Goal: Download file/media

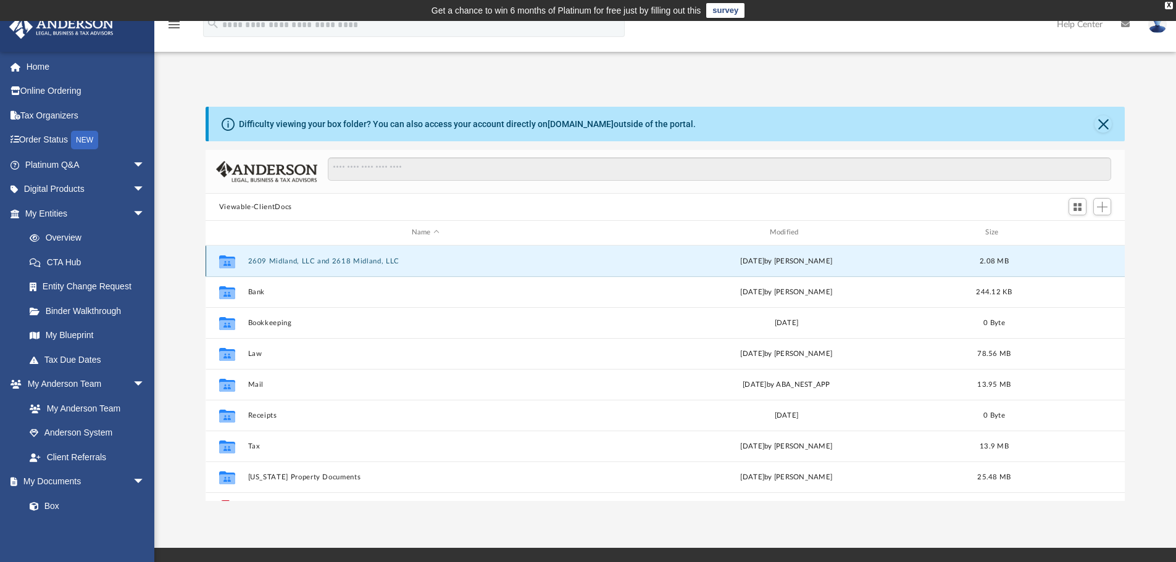
click at [304, 259] on button "2609 Midland, LLC and 2618 Midland, LLC" at bounding box center [424, 261] width 355 height 8
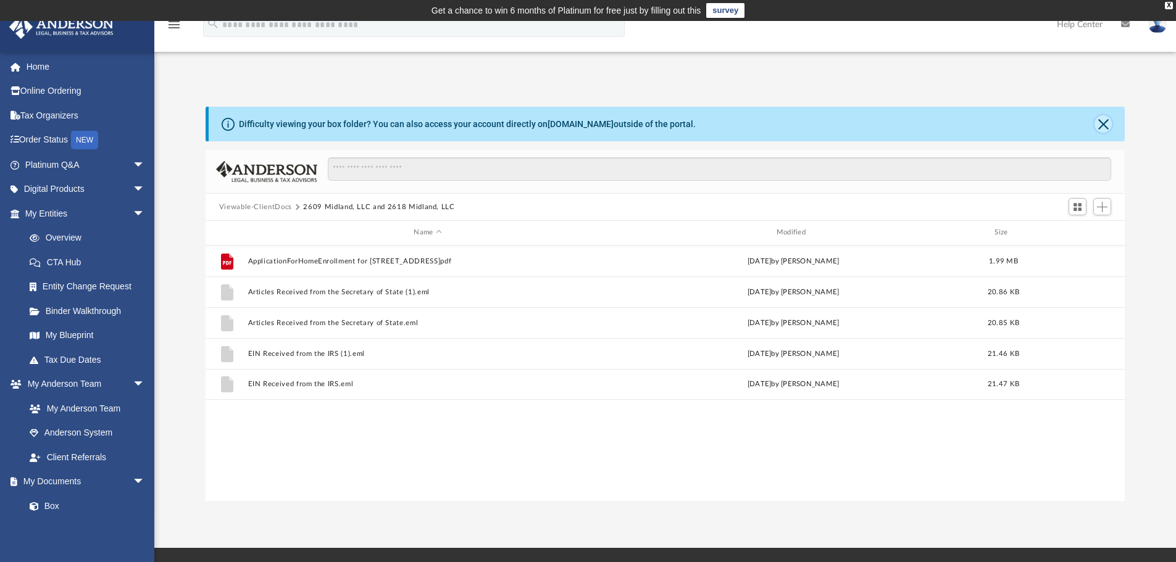
click at [1105, 122] on button "Close" at bounding box center [1102, 123] width 17 height 17
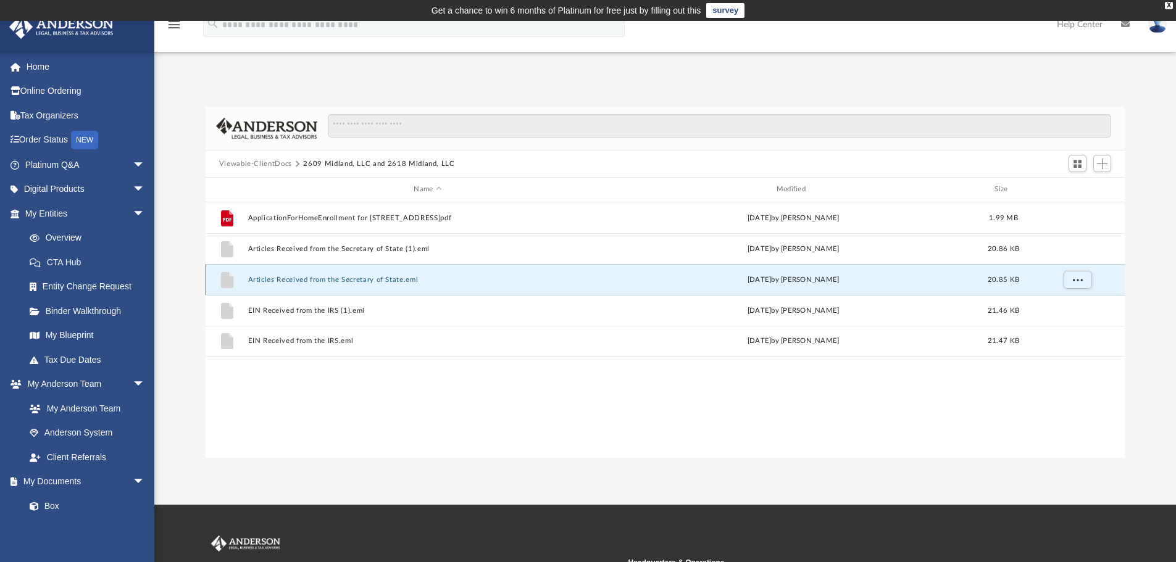
click at [305, 283] on button "Articles Received from the Secretary of State.eml" at bounding box center [427, 280] width 360 height 8
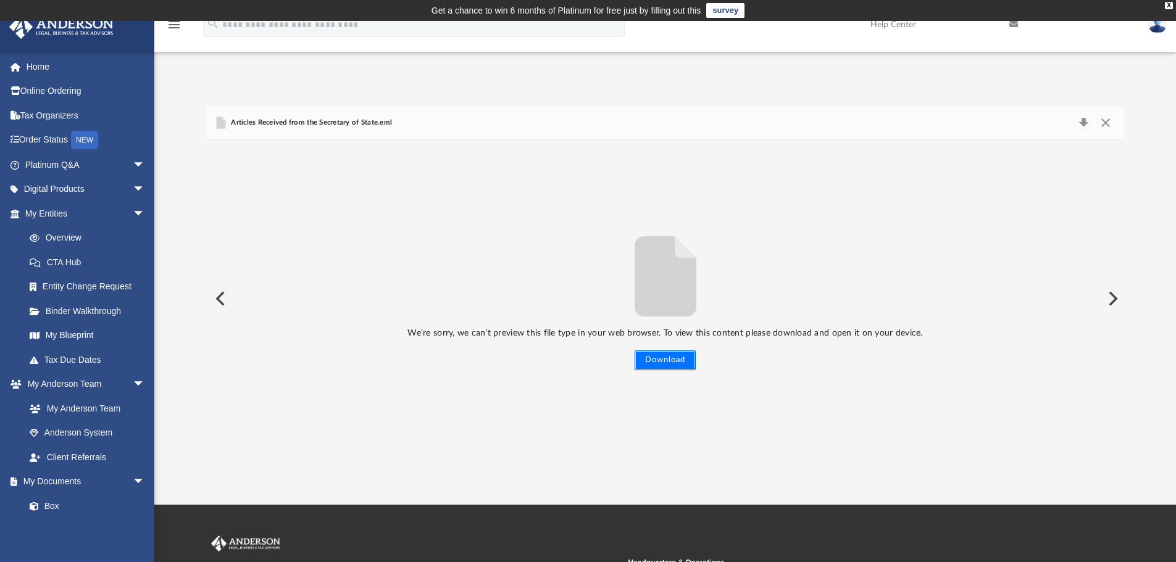
click at [660, 363] on button "Download" at bounding box center [664, 361] width 61 height 20
click at [675, 363] on button "Download" at bounding box center [664, 361] width 61 height 20
click at [1166, 553] on div at bounding box center [1166, 553] width 0 height 0
click at [49, 506] on link "Box" at bounding box center [90, 506] width 146 height 25
click at [1103, 123] on button "Close" at bounding box center [1105, 122] width 22 height 17
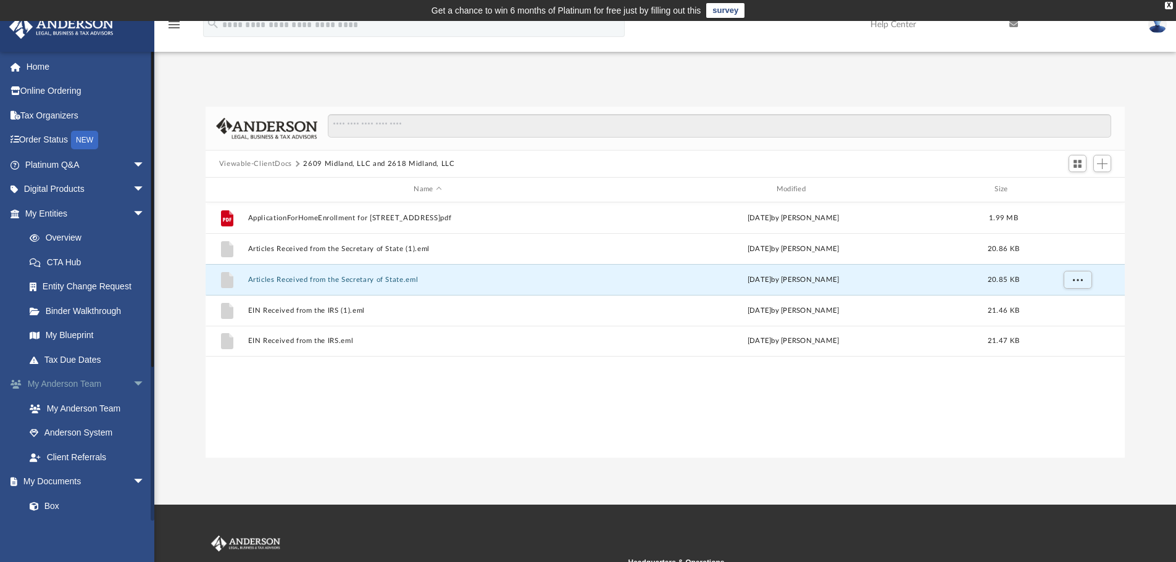
click at [75, 383] on link "My [PERSON_NAME] Team arrow_drop_down" at bounding box center [86, 384] width 155 height 25
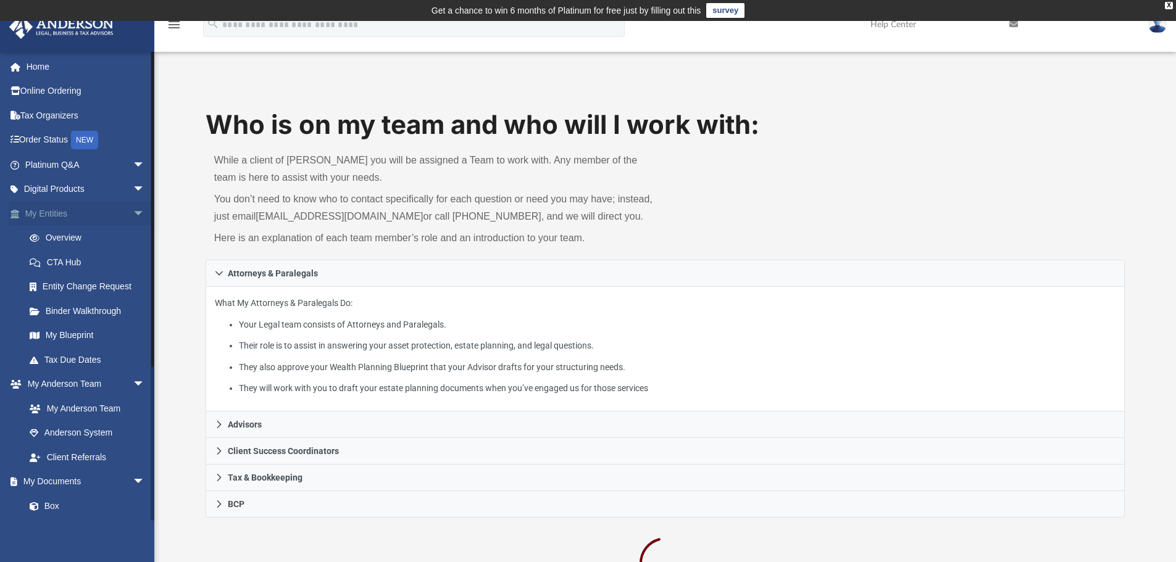
click at [60, 218] on link "My Entities arrow_drop_down" at bounding box center [86, 213] width 155 height 25
